Goal: Navigation & Orientation: Find specific page/section

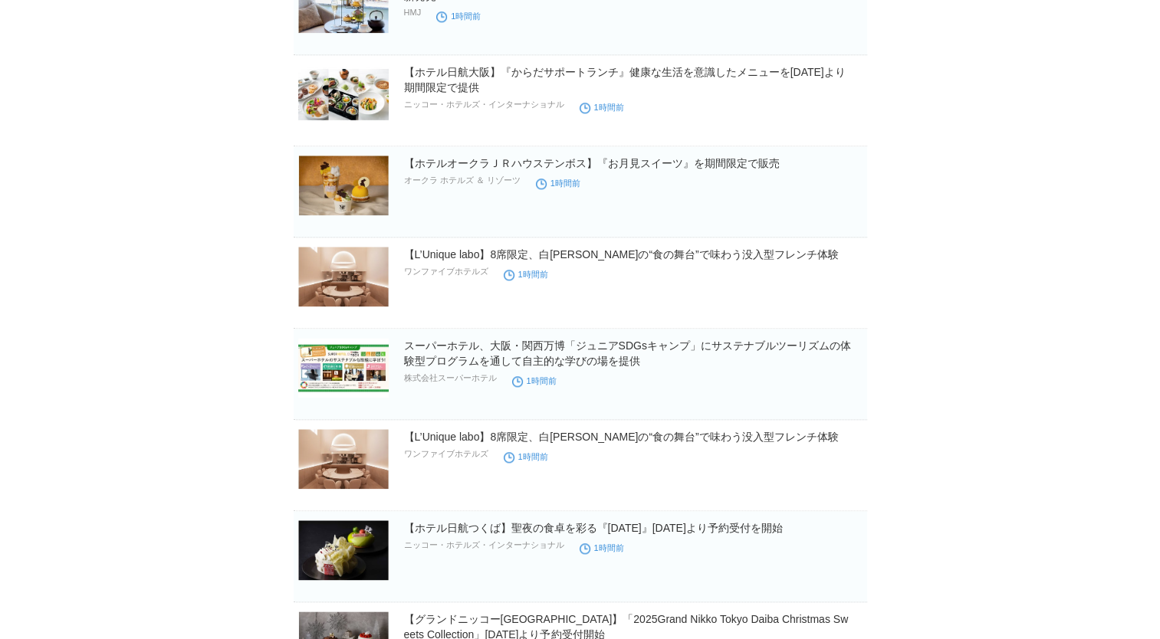
scroll to position [1686, 0]
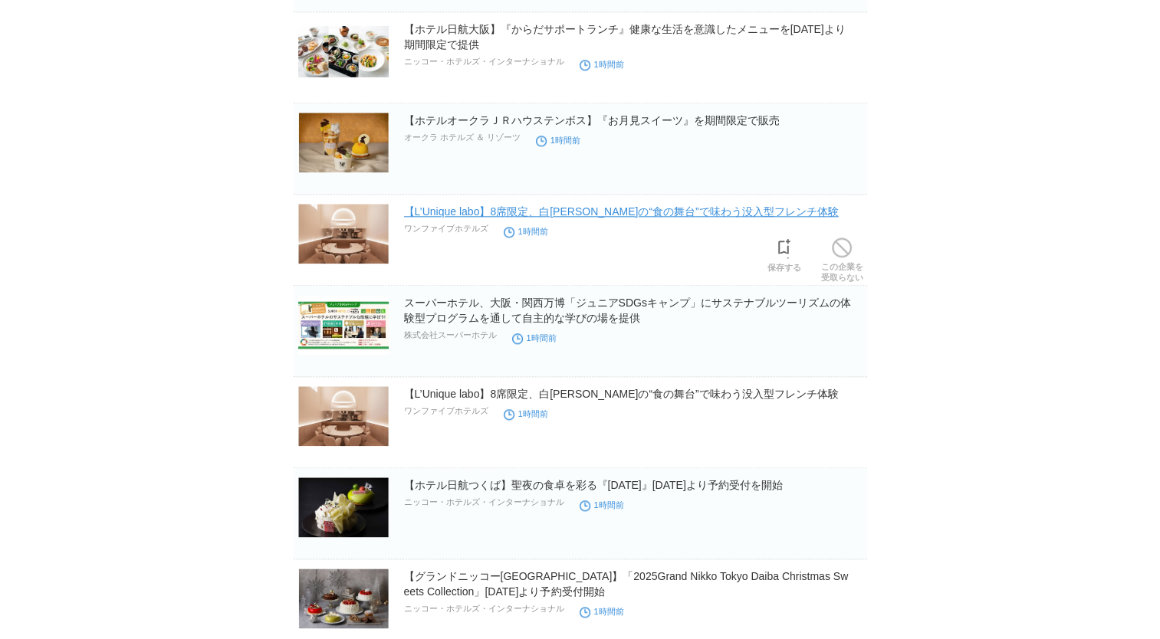
click at [727, 213] on link "【L’Unique labo】8席限定、白一色の“食の舞台”で味わう没入型フレンチ体験" at bounding box center [621, 211] width 435 height 12
click at [966, 287] on body "TOPへ戻る 米田さゆみ 様 ログイン中 ▼ プレスリリース受信設定 フォロー 除外リスト アカウント設定 閲覧履歴 退会手続き PR TIMESサイトへ戻る…" at bounding box center [580, 250] width 1160 height 3873
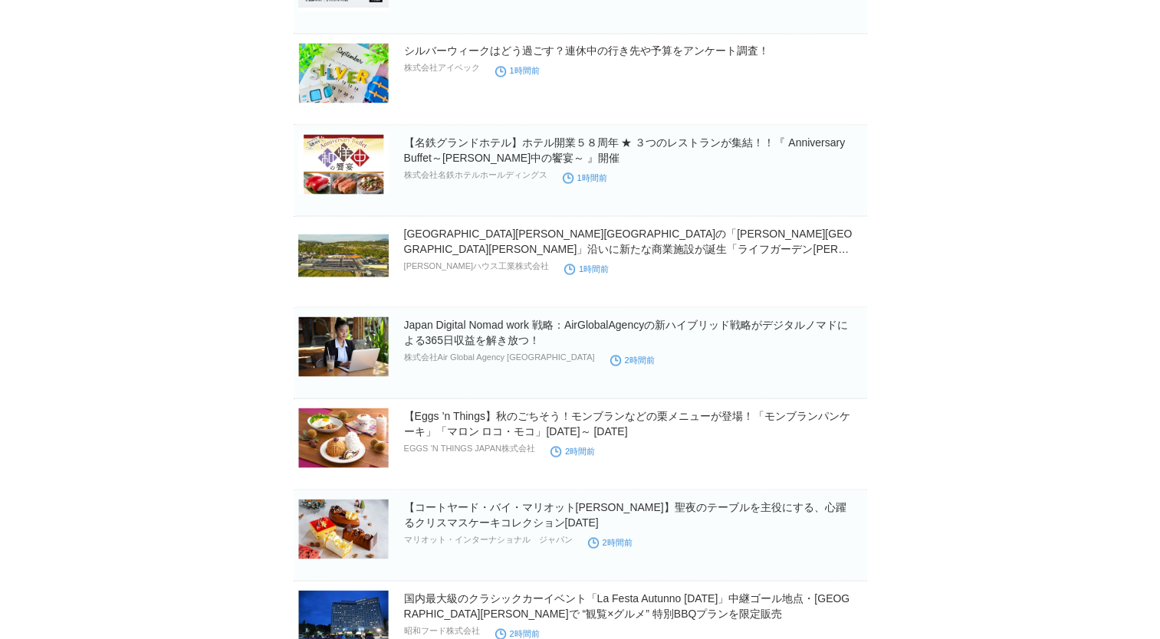
scroll to position [2912, 0]
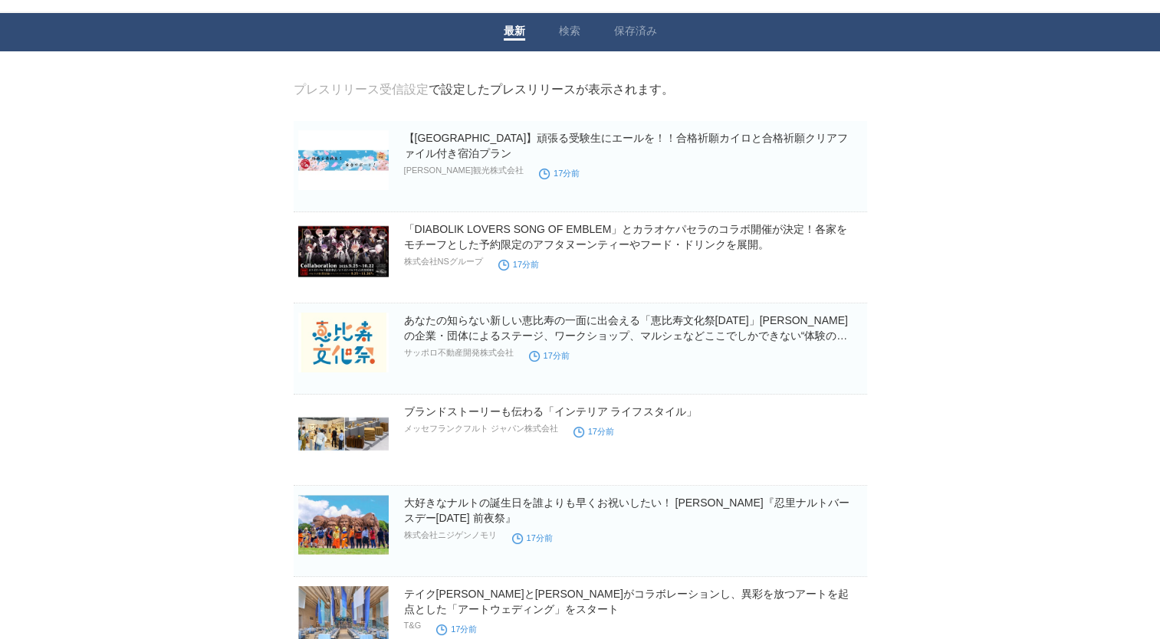
scroll to position [0, 0]
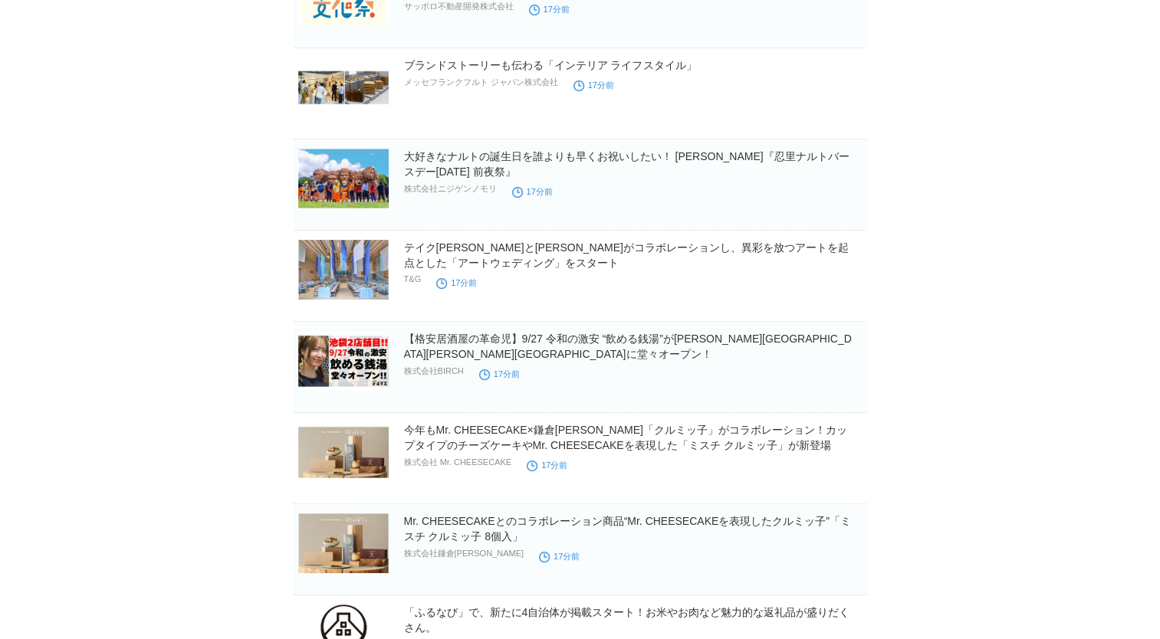
scroll to position [383, 0]
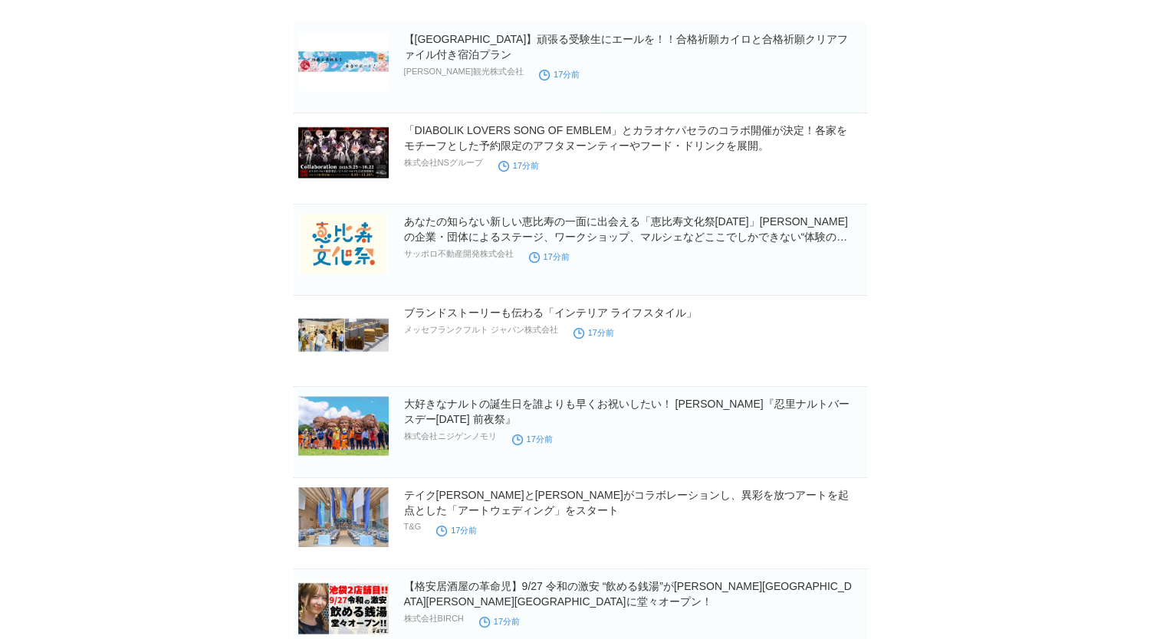
scroll to position [0, 0]
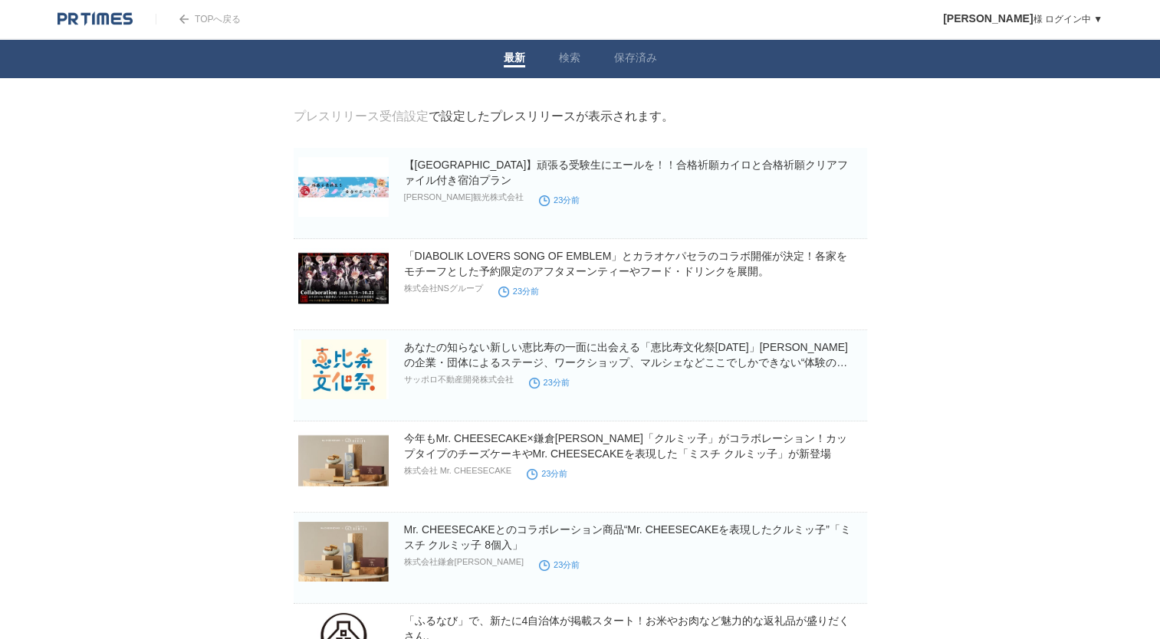
click at [103, 22] on img at bounding box center [94, 18] width 75 height 15
click at [646, 57] on link "保存済み" at bounding box center [635, 59] width 43 height 16
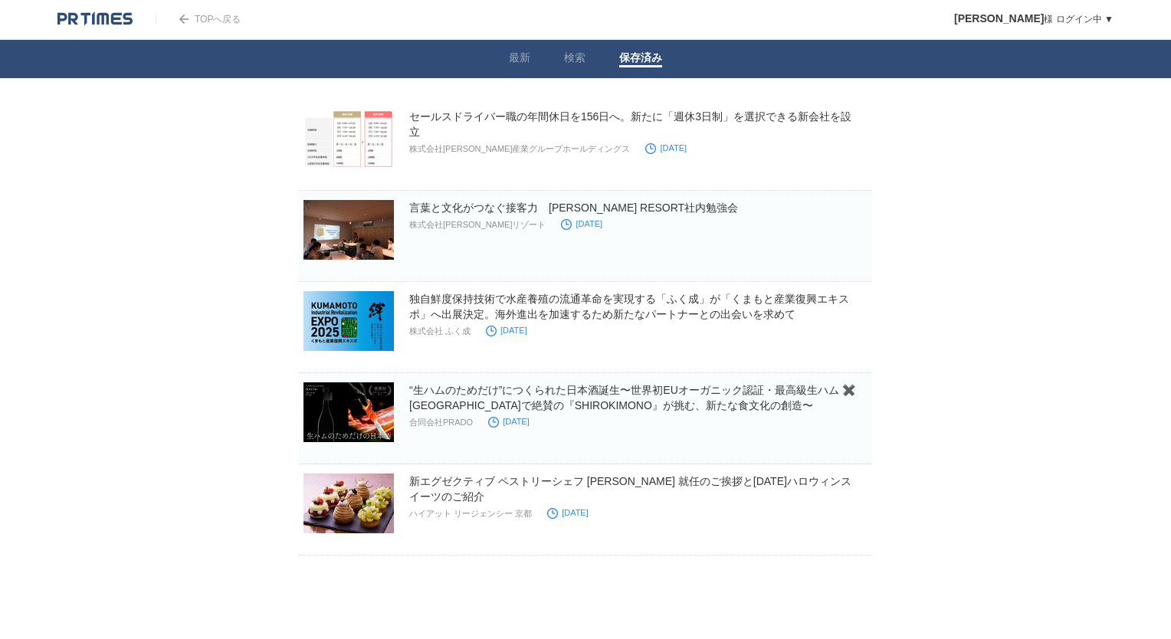
click at [898, 271] on body "TOPへ戻る [PERSON_NAME] ログイン中 ▼ プレスリリース受信設定 フォロー 除外リスト アカウント設定 閲覧履歴 退会手続き PR TIMES…" at bounding box center [585, 316] width 1171 height 632
click at [96, 15] on img at bounding box center [94, 18] width 75 height 15
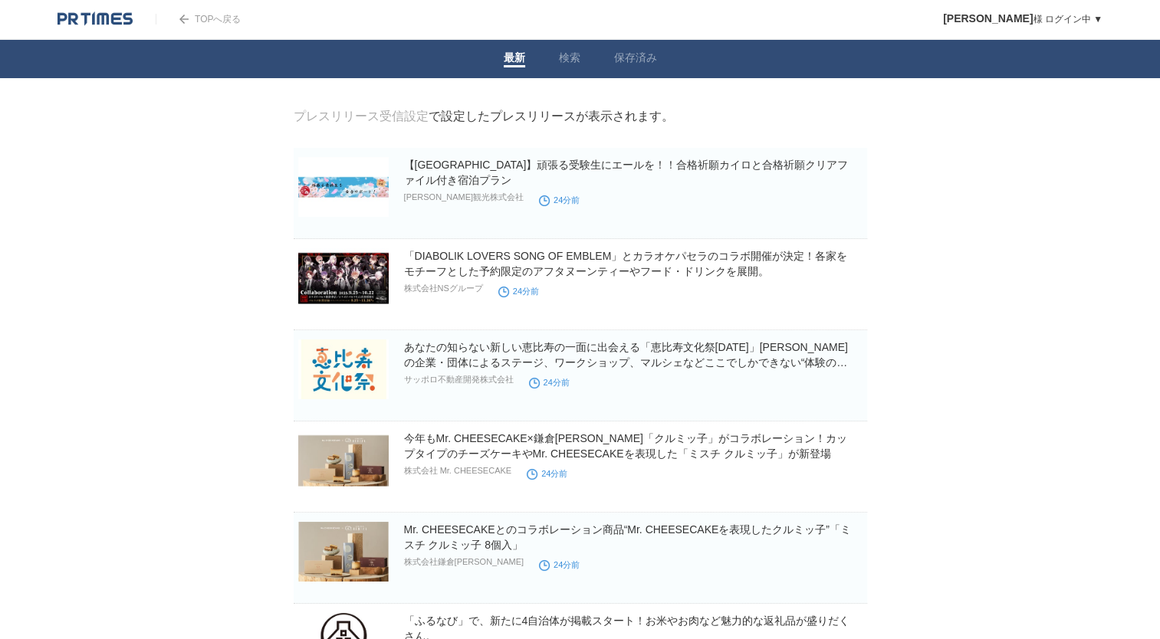
click at [100, 21] on img at bounding box center [94, 18] width 75 height 15
